Goal: Book appointment/travel/reservation

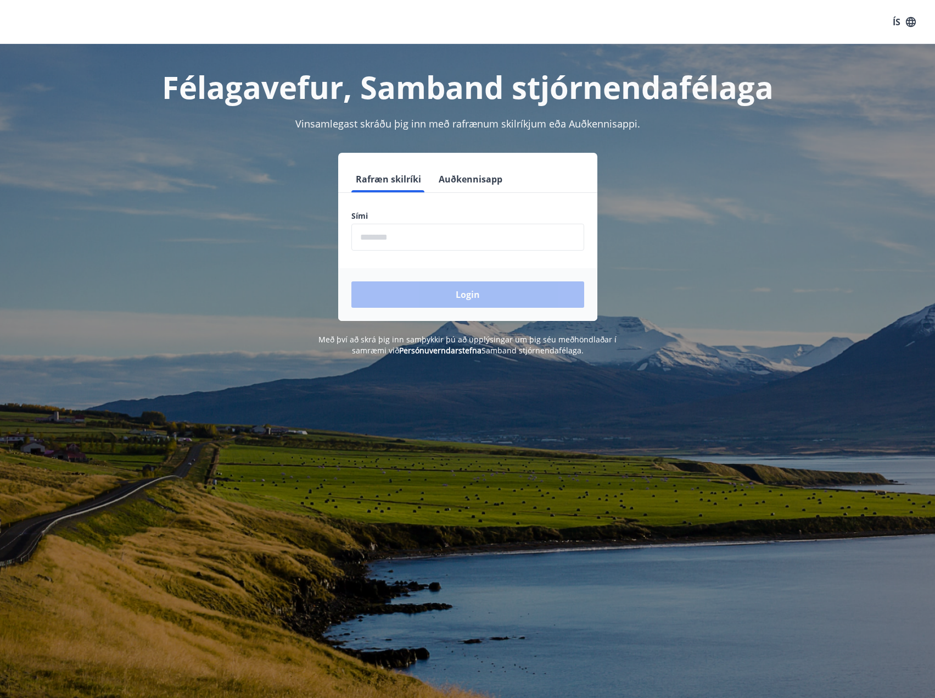
click at [384, 242] on input "phone" at bounding box center [468, 237] width 233 height 27
type input "********"
click at [352, 281] on button "Login" at bounding box center [468, 294] width 233 height 26
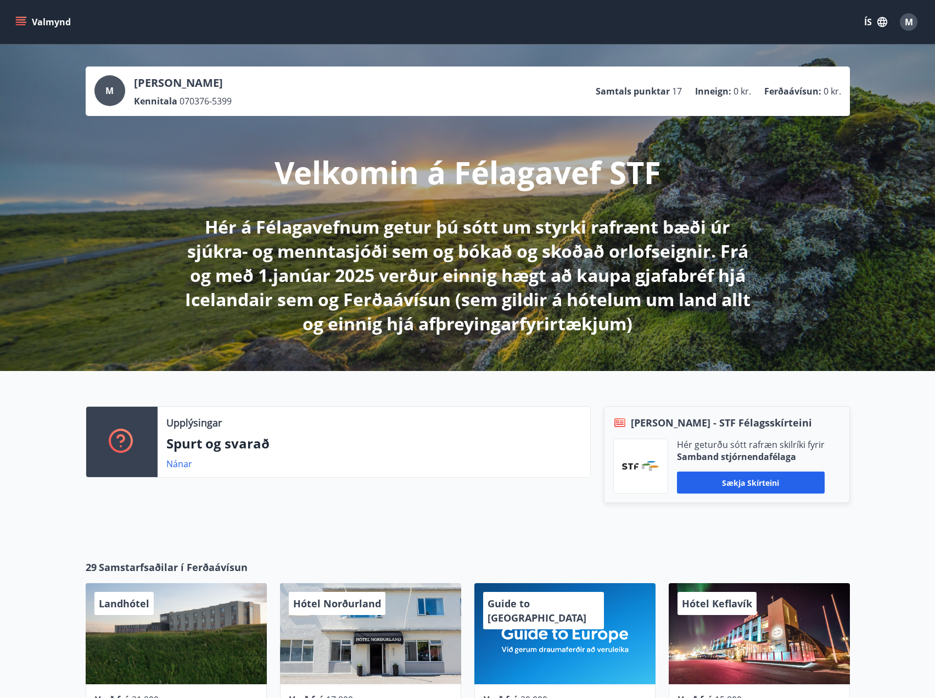
click at [27, 19] on button "Valmynd" at bounding box center [44, 22] width 62 height 20
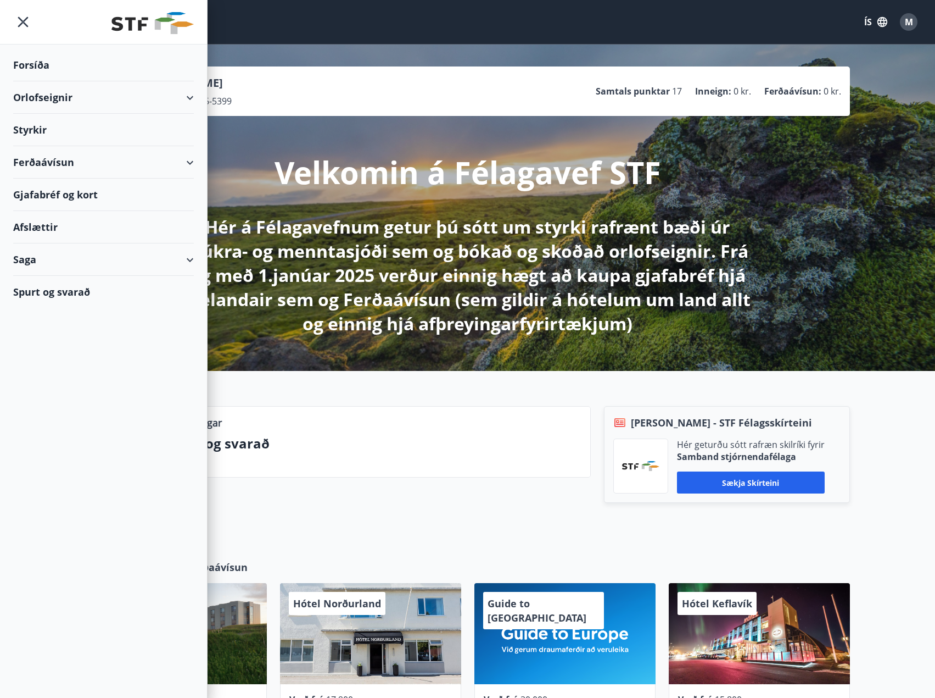
click at [128, 102] on div "Orlofseignir" at bounding box center [103, 97] width 181 height 32
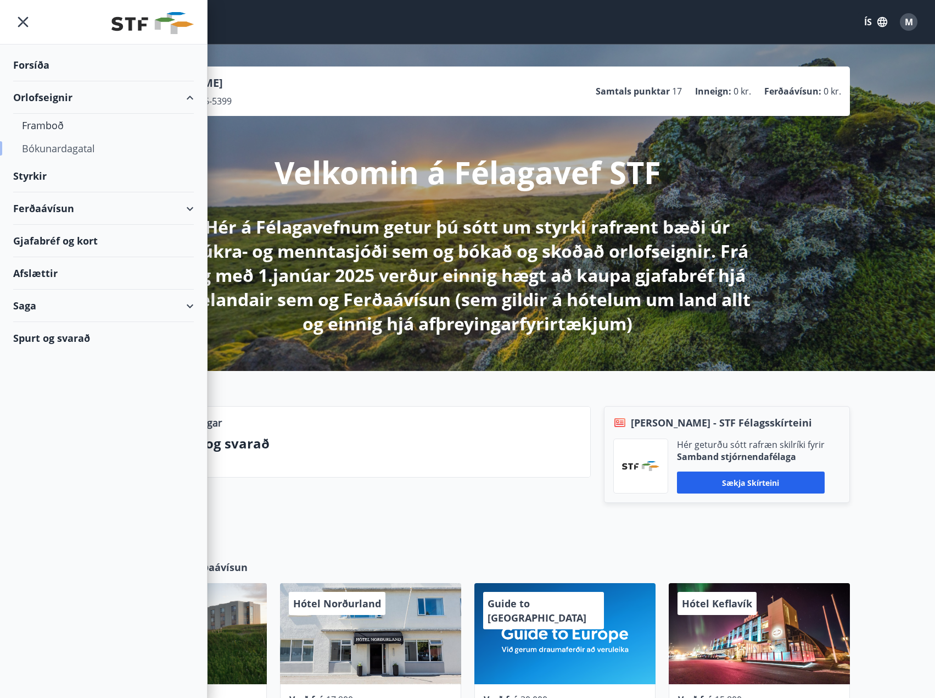
click at [71, 147] on div "Bókunardagatal" at bounding box center [103, 148] width 163 height 23
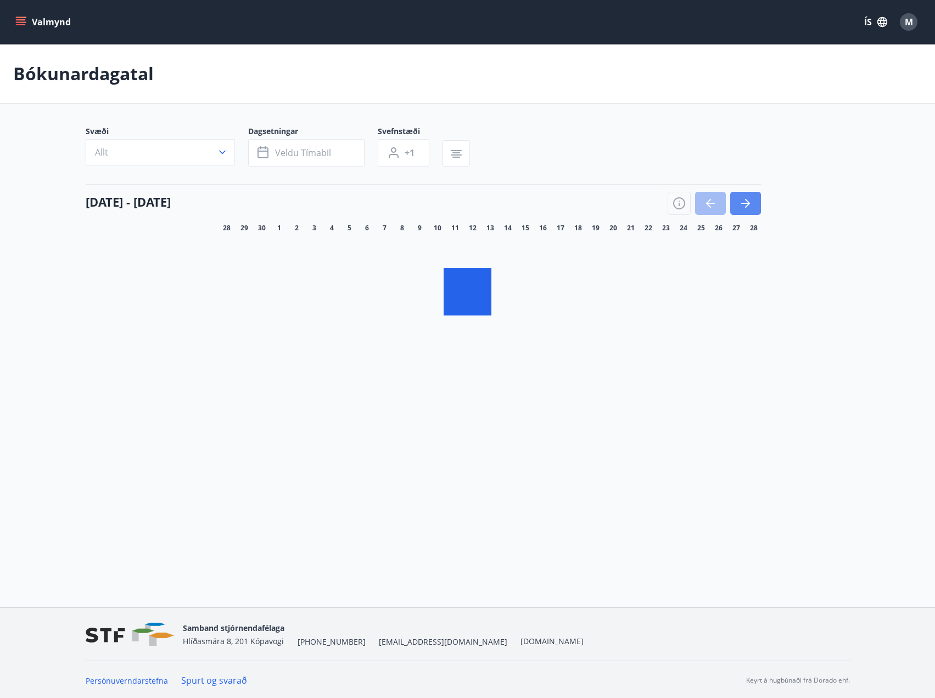
click at [745, 201] on icon "button" at bounding box center [745, 203] width 13 height 13
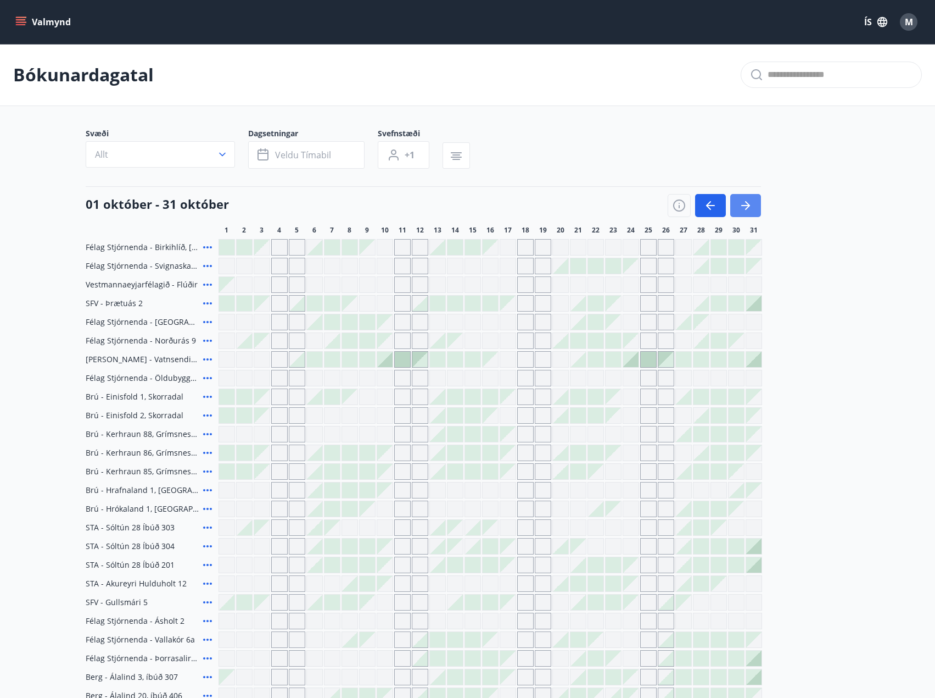
click at [752, 205] on button "button" at bounding box center [746, 205] width 31 height 23
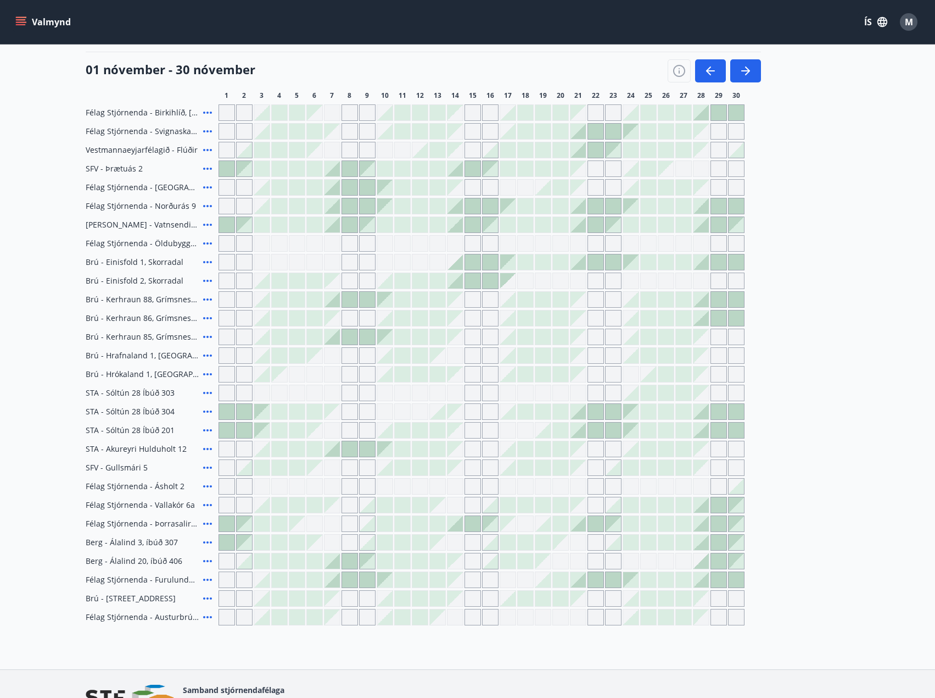
scroll to position [165, 0]
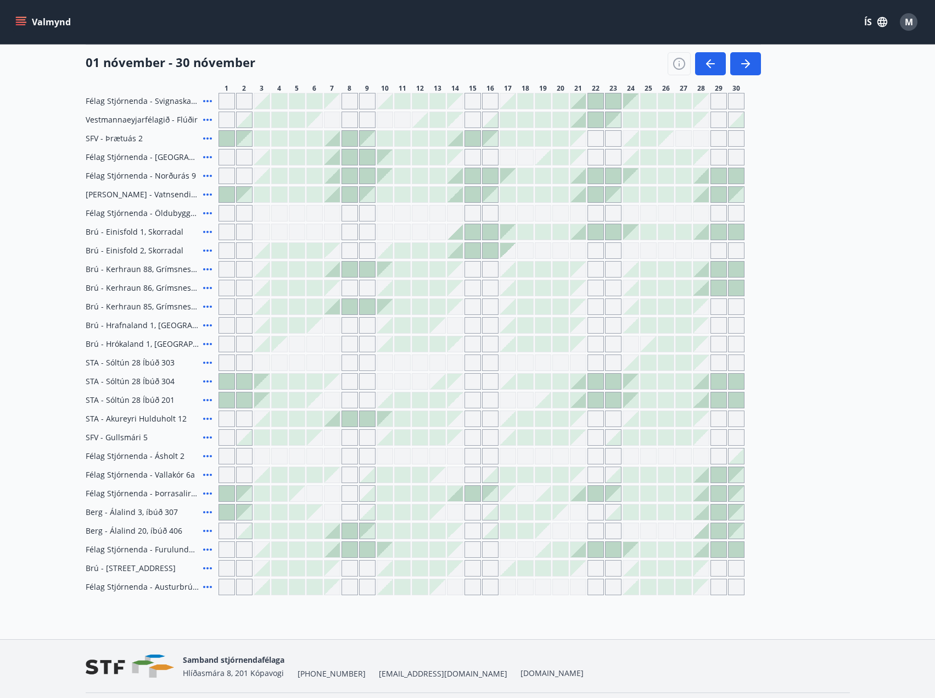
click at [211, 527] on icon at bounding box center [207, 530] width 13 height 13
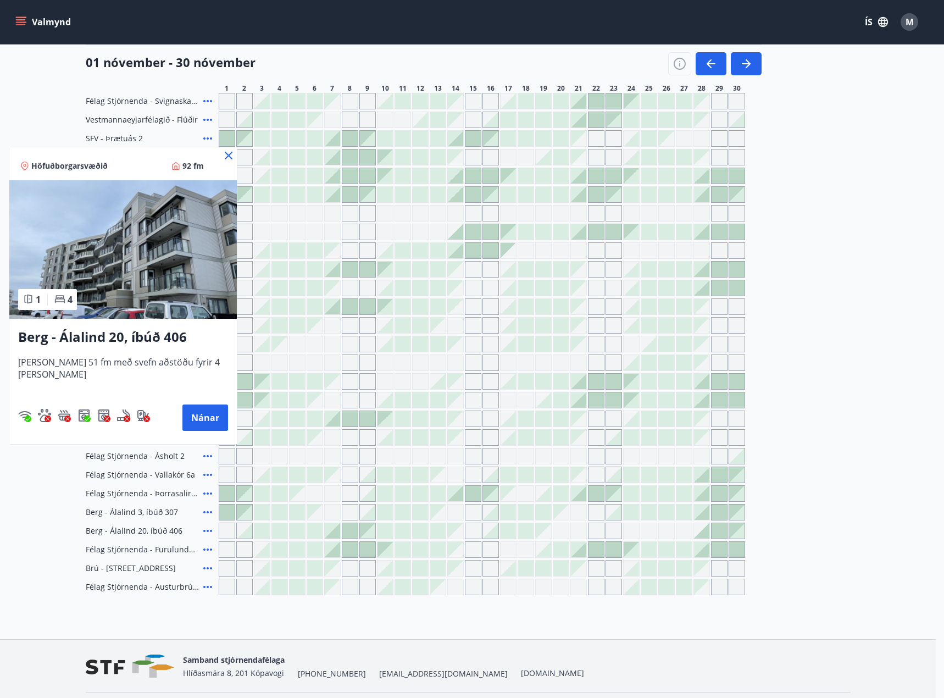
click at [222, 152] on icon at bounding box center [228, 155] width 13 height 13
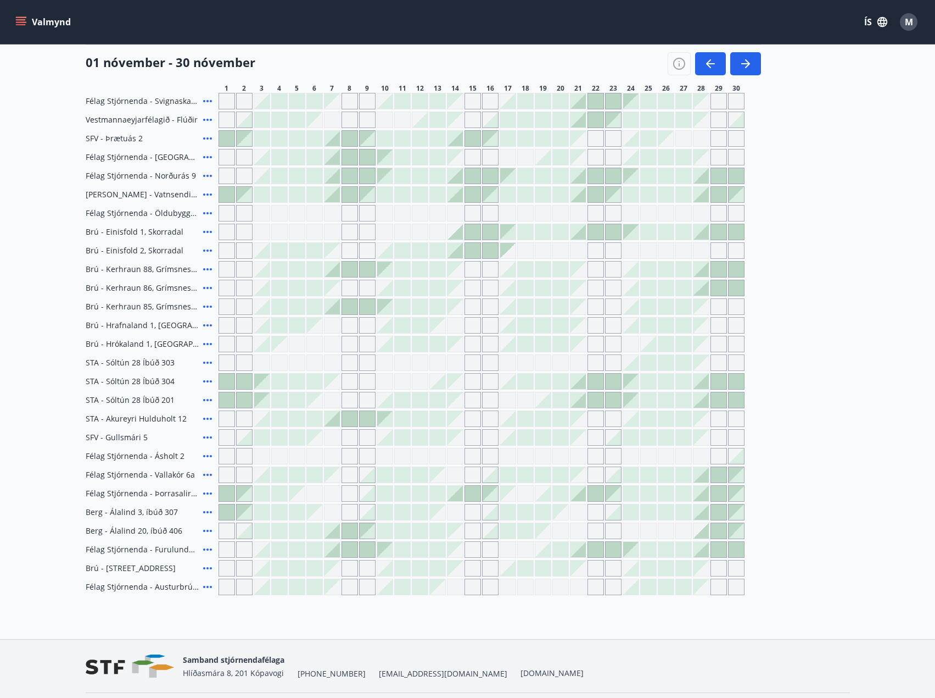
click at [206, 509] on icon at bounding box center [207, 511] width 13 height 13
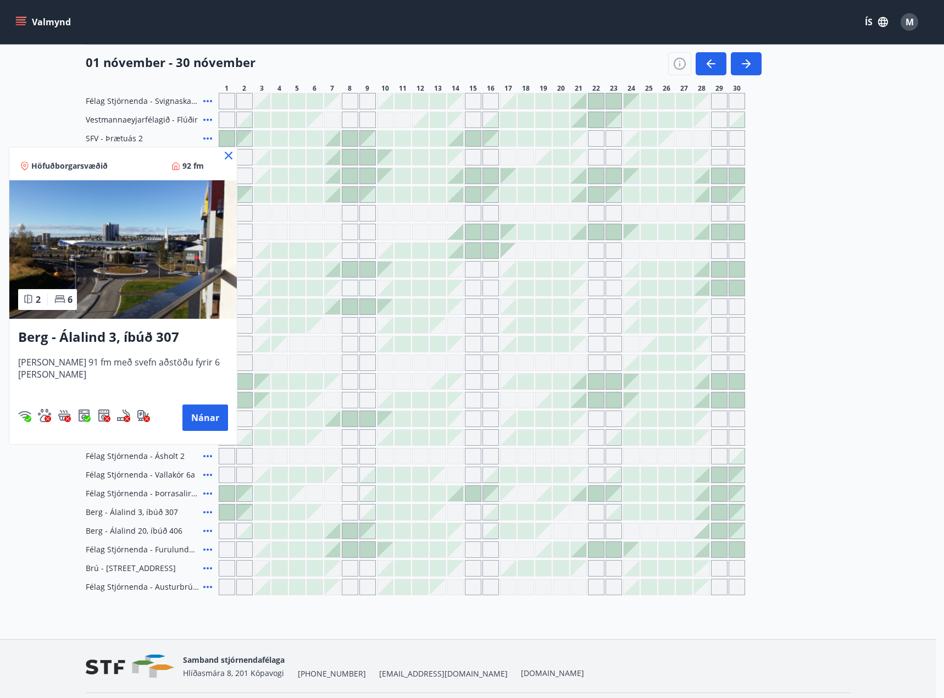
click at [229, 155] on icon at bounding box center [229, 156] width 8 height 8
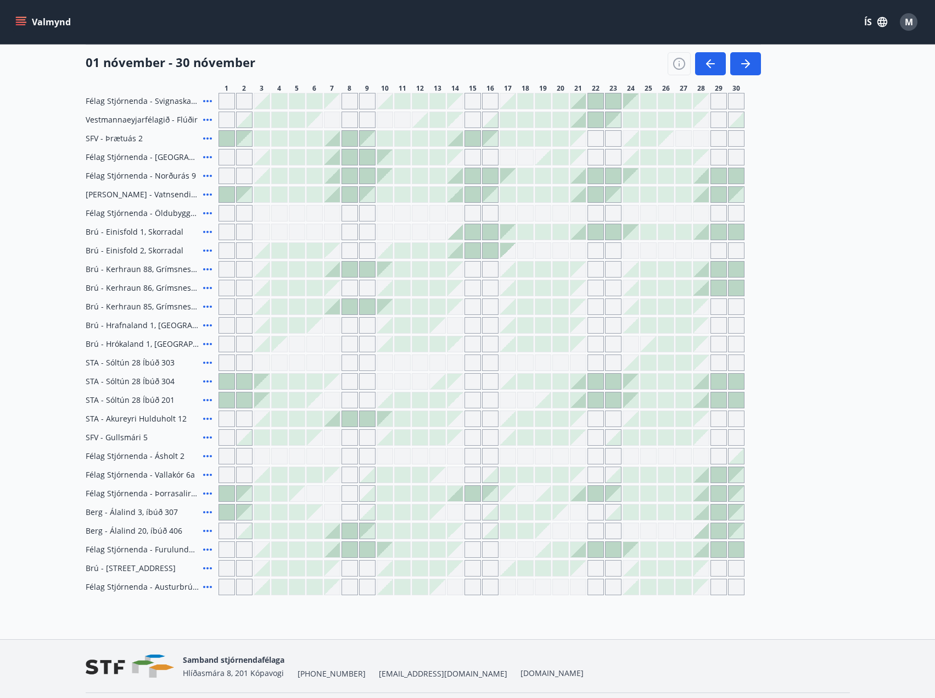
click at [460, 514] on div "Gráir dagar eru ekki bókanlegir" at bounding box center [455, 512] width 16 height 16
click at [453, 511] on div "Gráir dagar eru ekki bókanlegir" at bounding box center [455, 512] width 16 height 16
click at [468, 512] on div "Gráir dagar eru ekki bókanlegir" at bounding box center [473, 512] width 16 height 16
click at [488, 513] on div at bounding box center [490, 511] width 15 height 15
click at [516, 513] on div "[PERSON_NAME] eru ekki [DEMOGRAPHIC_DATA]" at bounding box center [482, 512] width 526 height 16
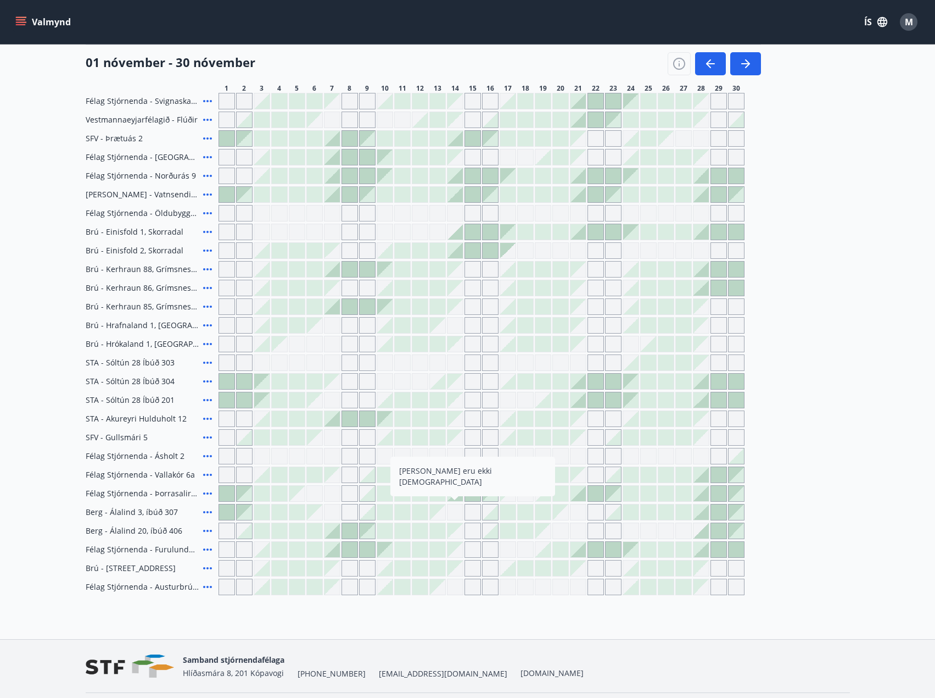
click at [528, 512] on div at bounding box center [525, 511] width 15 height 15
click at [458, 531] on div "Gráir dagar eru ekki bókanlegir" at bounding box center [455, 530] width 15 height 15
click at [455, 553] on div "Gráir dagar eru ekki bókanlegir" at bounding box center [455, 549] width 15 height 15
click at [470, 551] on div "Gráir dagar eru ekki bókanlegir" at bounding box center [473, 549] width 16 height 16
click at [454, 360] on div "Gráir dagar eru ekki bókanlegir" at bounding box center [455, 362] width 16 height 16
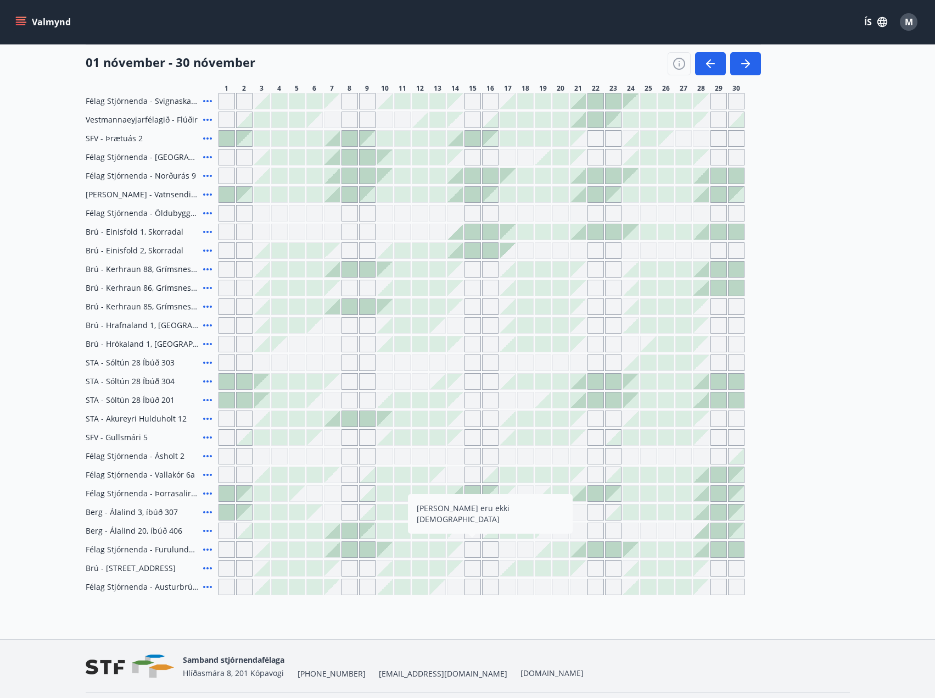
click at [477, 360] on div "Gráir dagar eru ekki bókanlegir" at bounding box center [473, 362] width 16 height 16
click at [582, 552] on div at bounding box center [578, 549] width 15 height 15
click at [375, 554] on div at bounding box center [367, 549] width 16 height 16
click at [740, 145] on div "Gráir dagar eru ekki bókanlegir" at bounding box center [736, 138] width 16 height 16
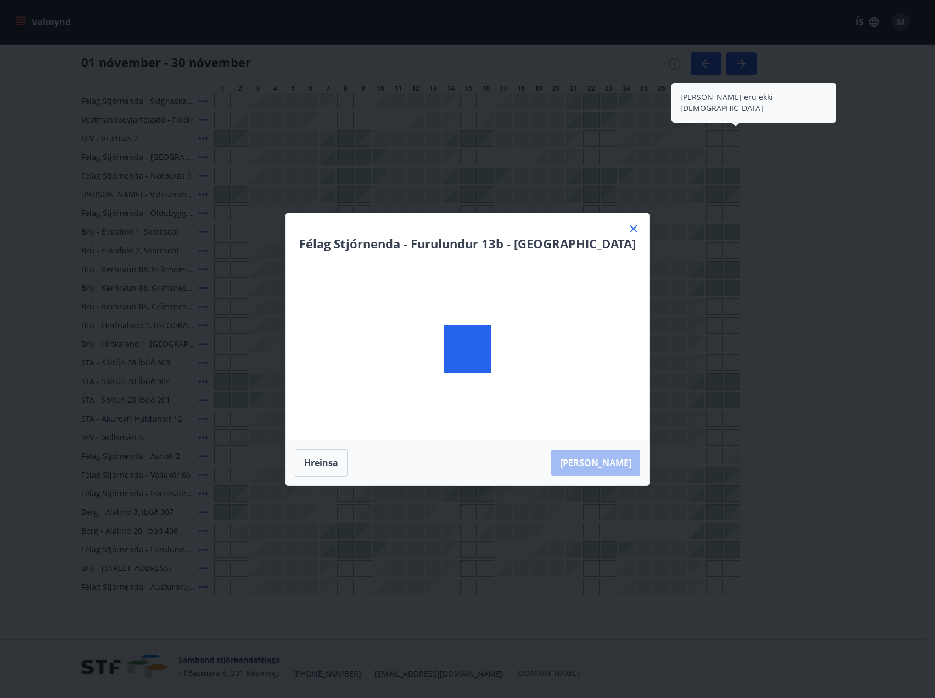
scroll to position [55, 0]
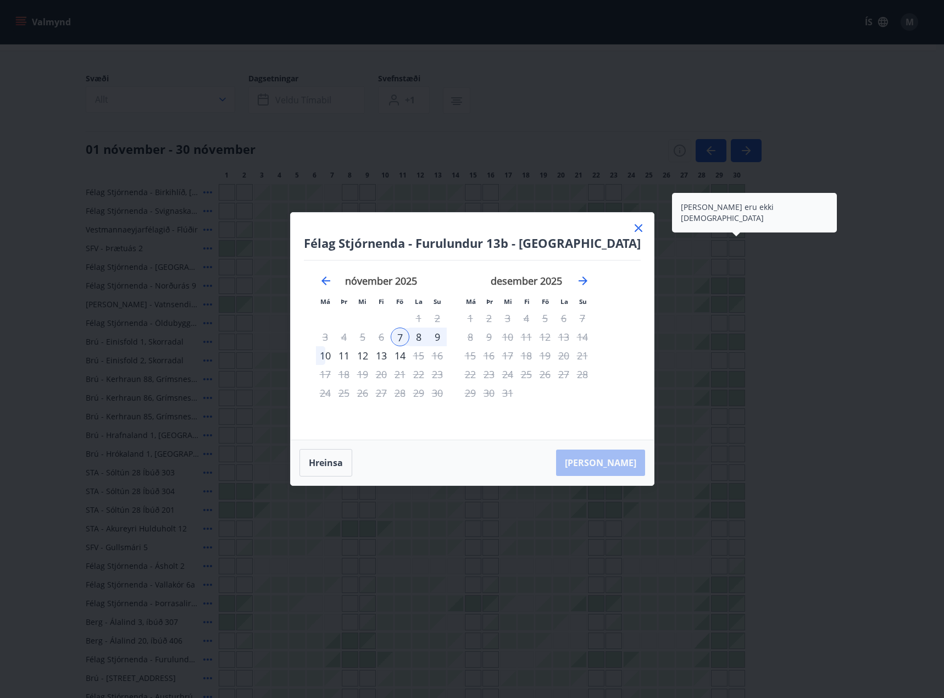
click at [632, 230] on icon at bounding box center [638, 227] width 13 height 13
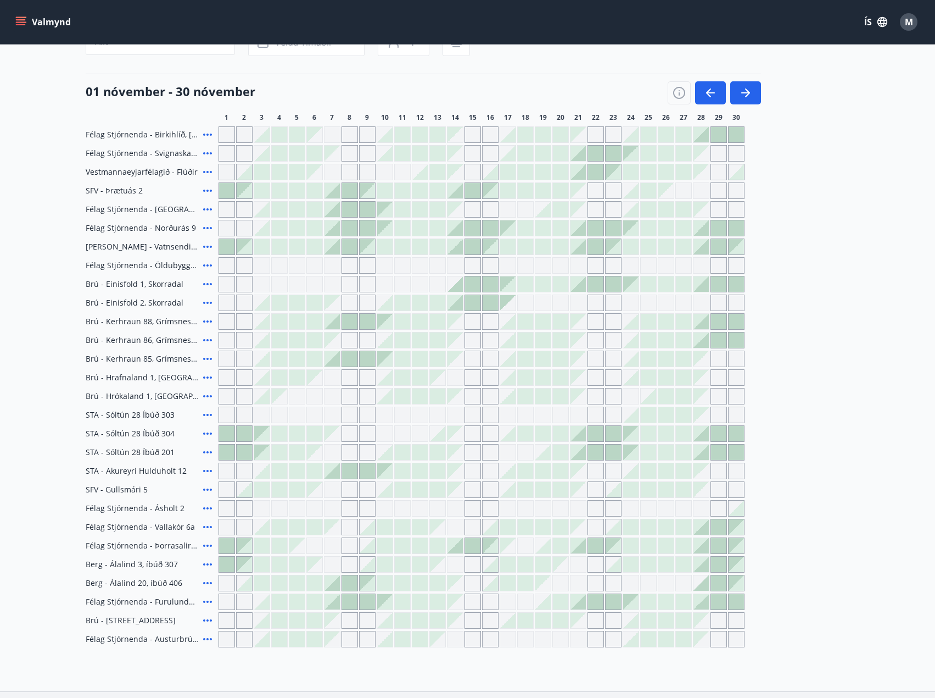
scroll to position [34, 0]
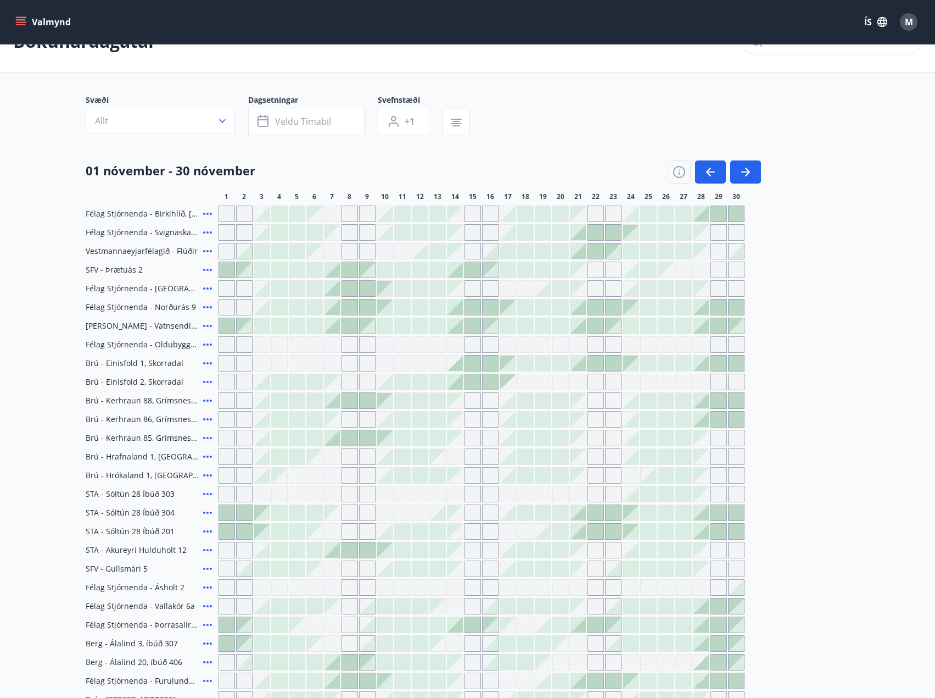
click at [208, 623] on icon at bounding box center [207, 624] width 13 height 13
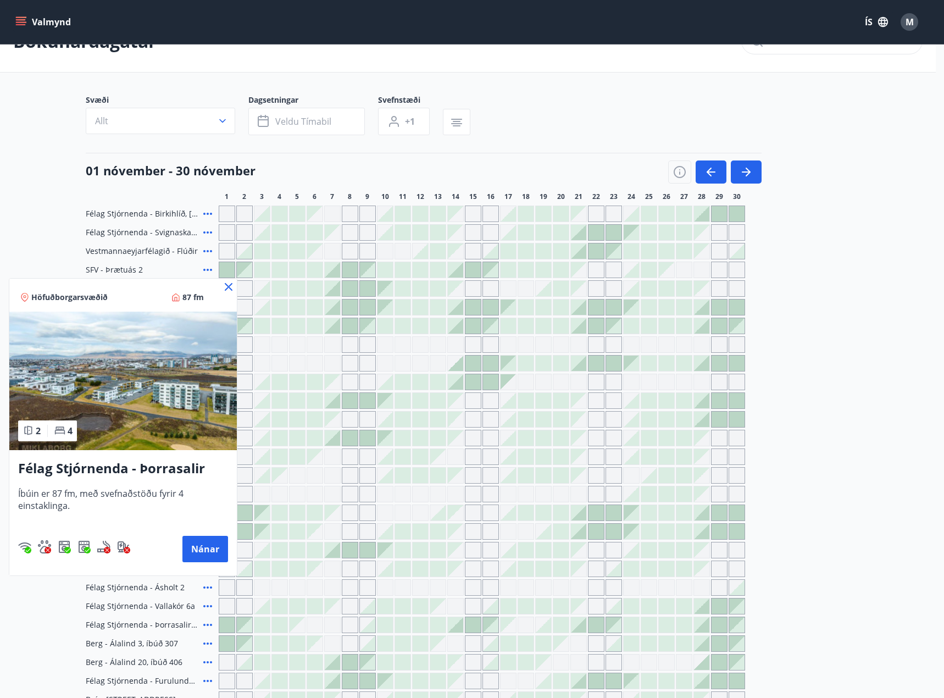
click at [226, 283] on icon at bounding box center [228, 286] width 13 height 13
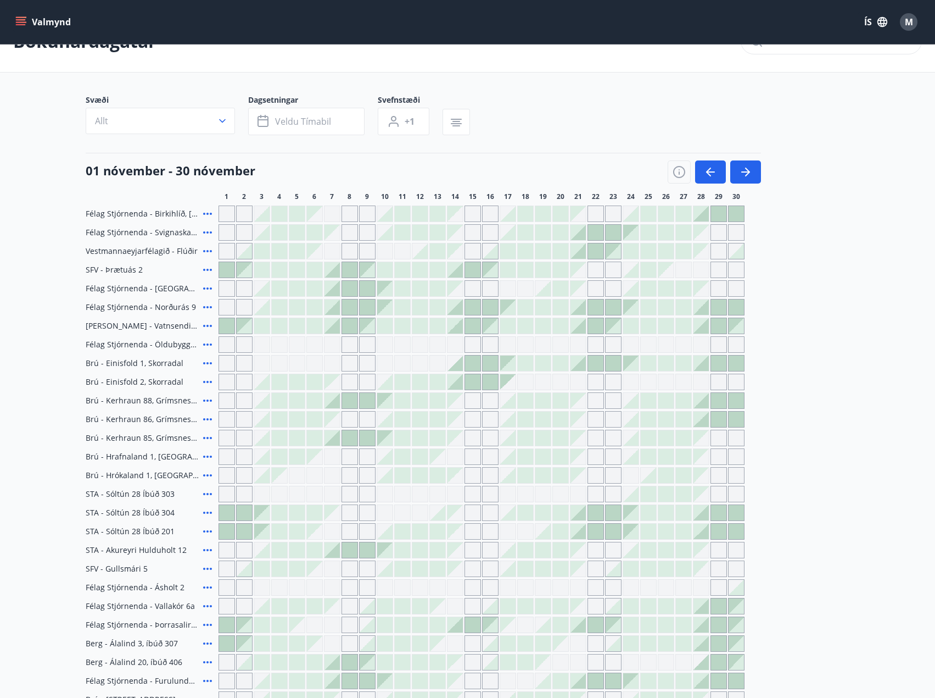
click at [460, 627] on div at bounding box center [455, 624] width 15 height 15
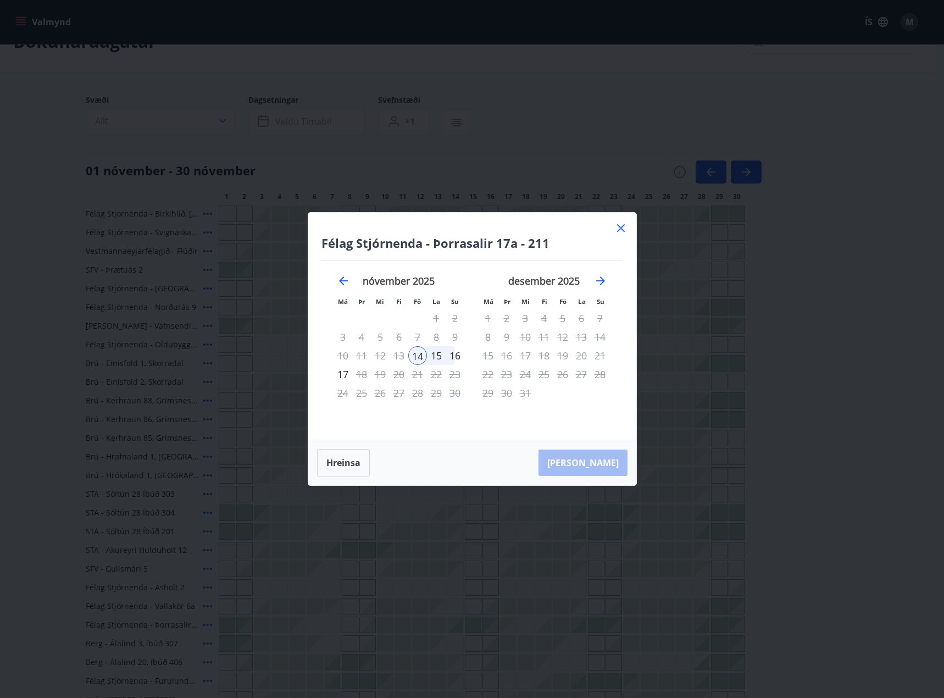
click at [454, 357] on div "16" at bounding box center [454, 355] width 19 height 19
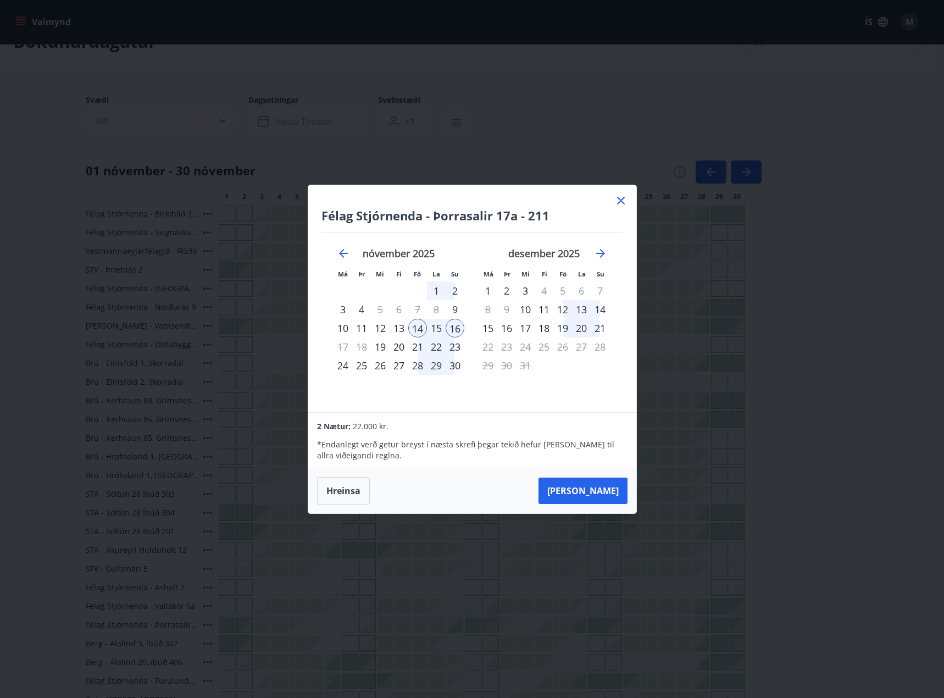
click at [622, 199] on icon at bounding box center [621, 201] width 8 height 8
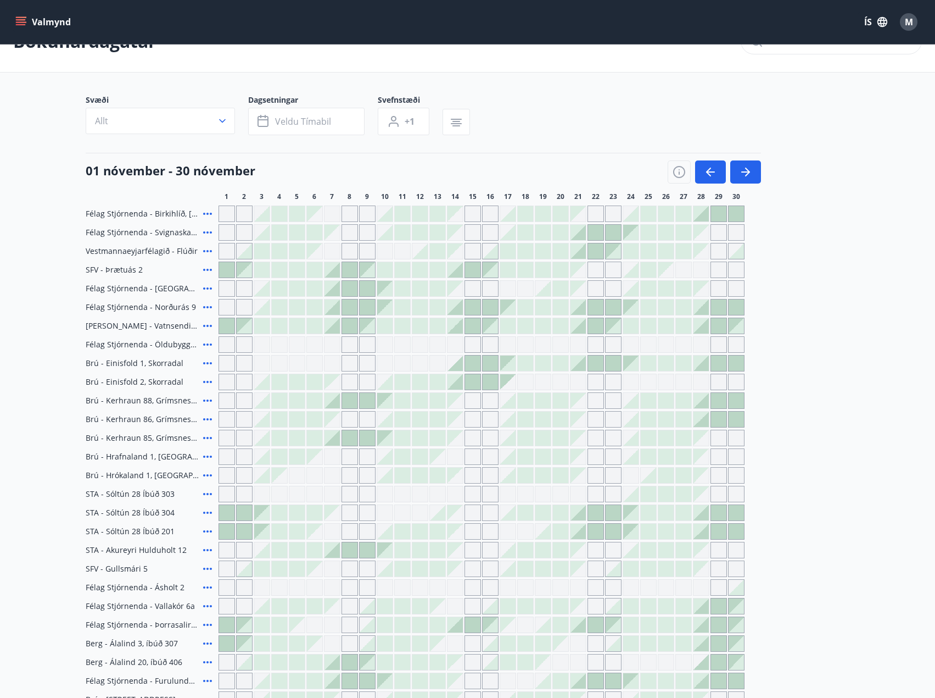
click at [206, 305] on icon at bounding box center [207, 306] width 13 height 13
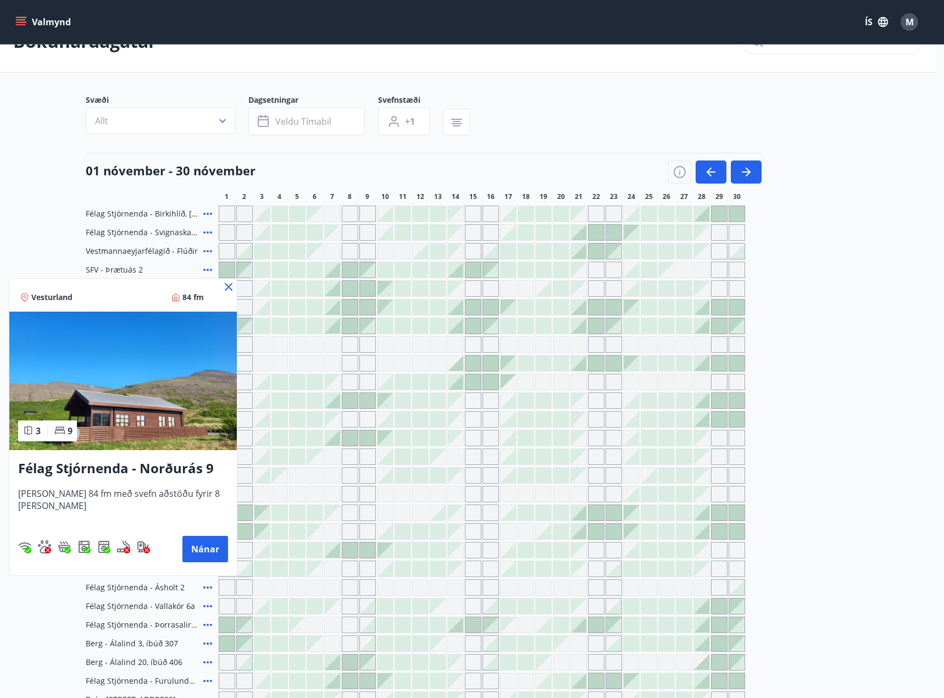
click at [222, 285] on icon at bounding box center [228, 286] width 13 height 13
